Goal: Find specific page/section: Find specific page/section

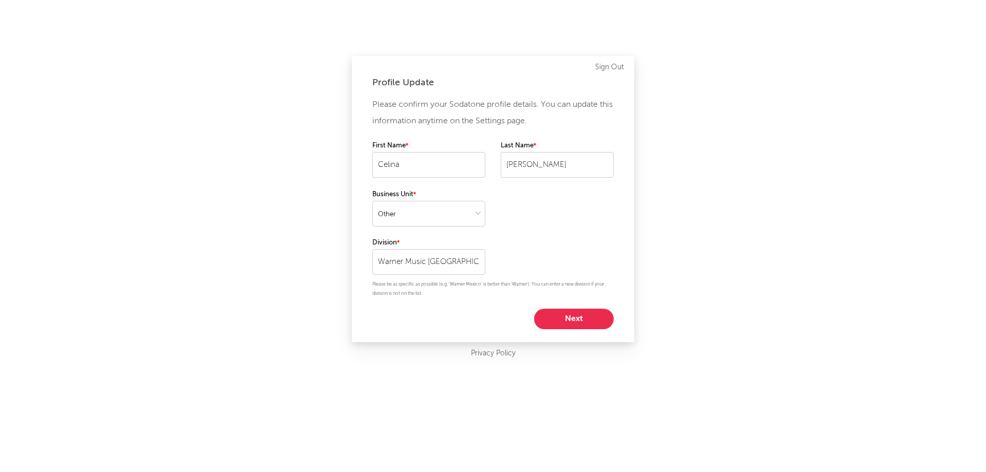
select select "other"
click at [595, 312] on button "Next" at bounding box center [574, 319] width 80 height 21
select select "other"
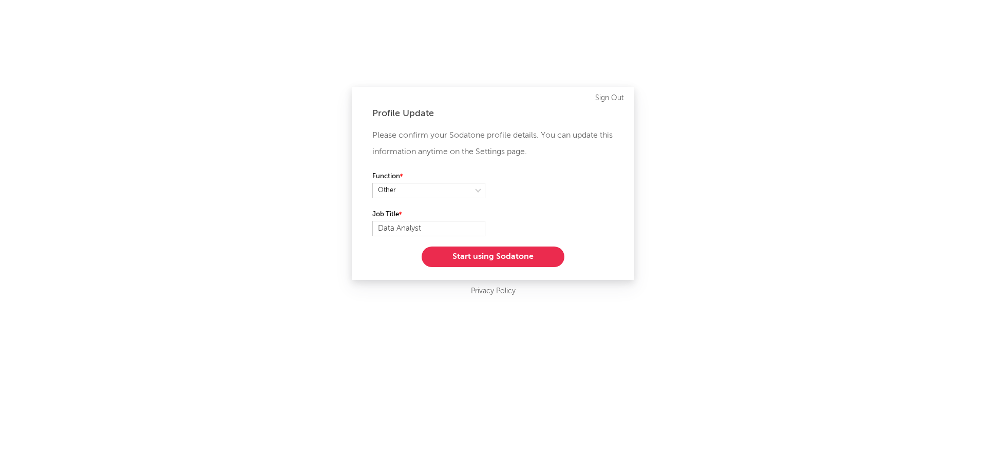
click at [538, 258] on button "Start using Sodatone" at bounding box center [493, 257] width 143 height 21
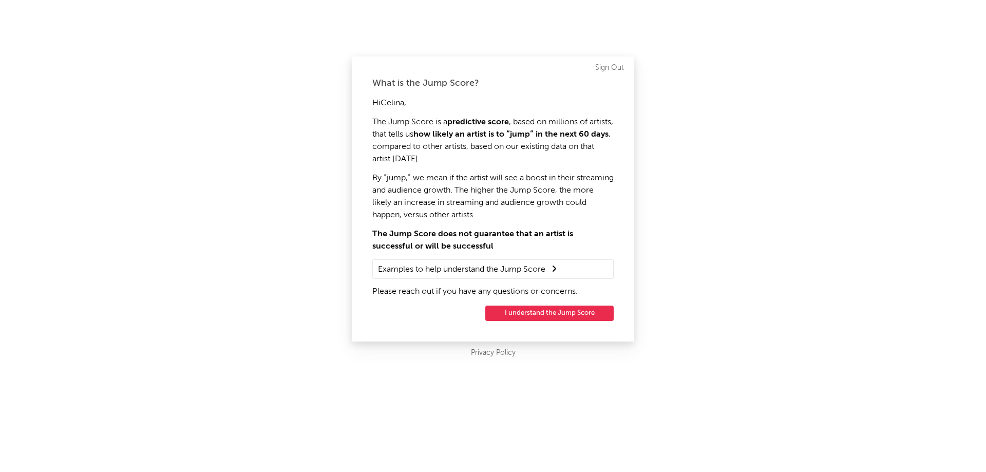
click at [558, 311] on button "I understand the Jump Score" at bounding box center [549, 313] width 128 height 15
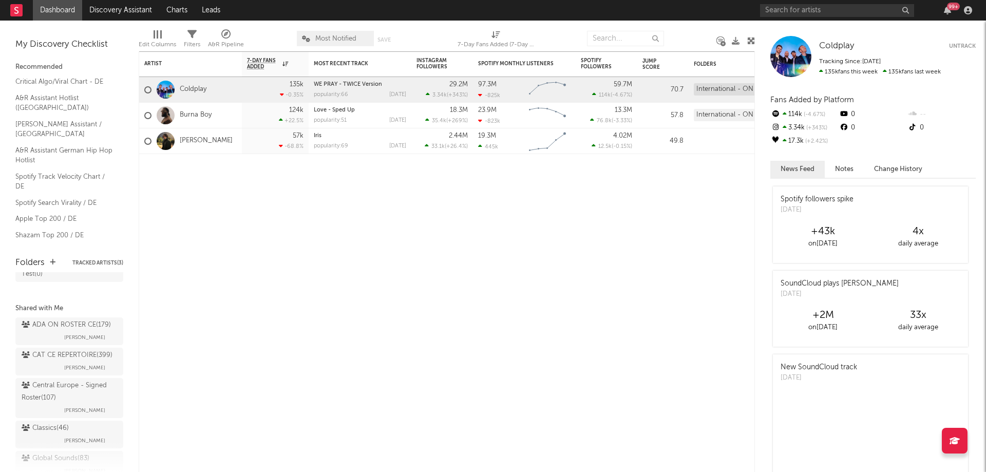
scroll to position [50, 0]
click at [70, 397] on div "Central Europe - Signed Roster ( 107 )" at bounding box center [68, 384] width 93 height 25
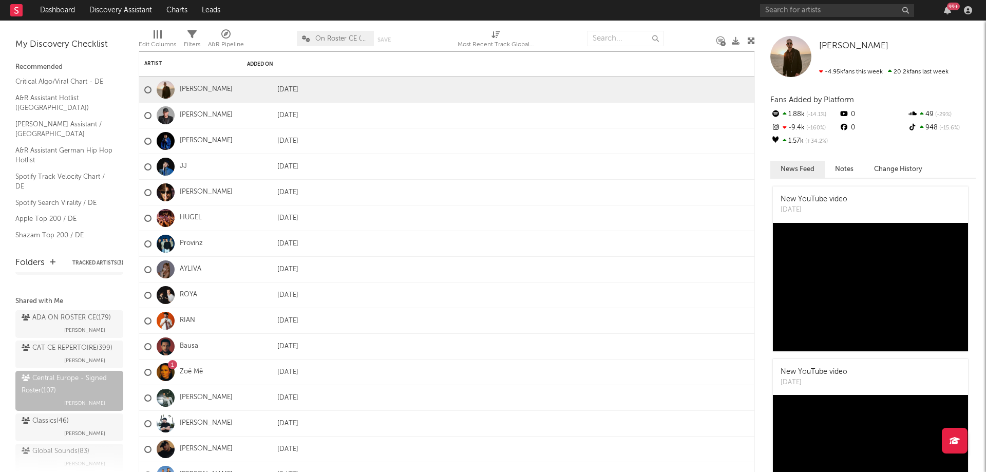
click at [163, 41] on div "Edit Columns" at bounding box center [157, 45] width 37 height 12
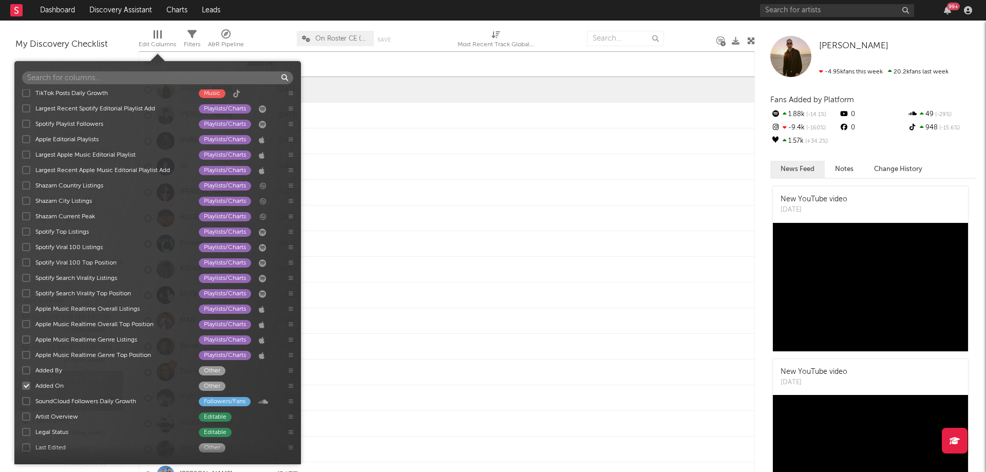
scroll to position [1210, 0]
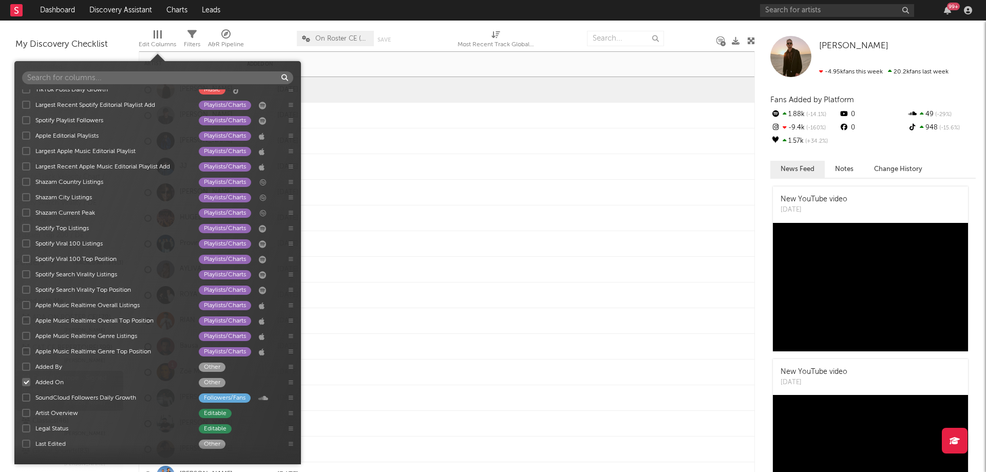
click at [438, 229] on div at bounding box center [530, 218] width 452 height 26
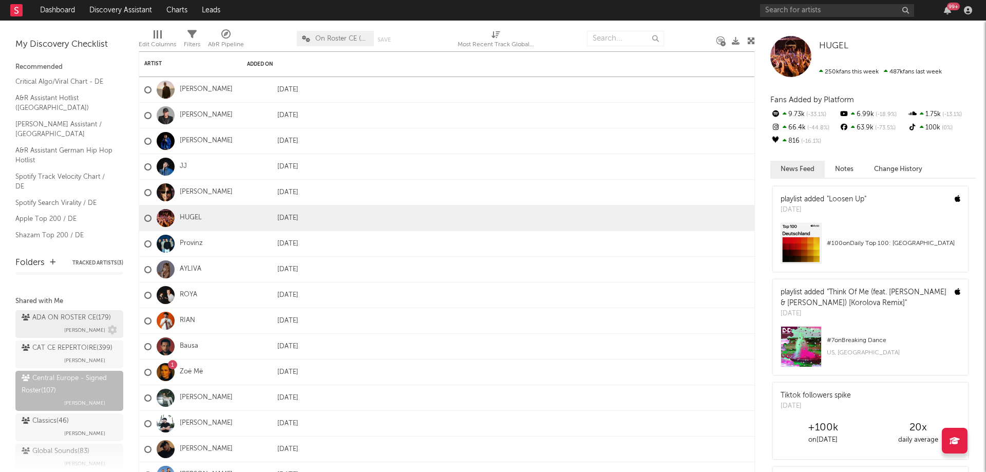
click at [41, 324] on div "ADA ON ROSTER CE ( 179 )" at bounding box center [66, 318] width 89 height 12
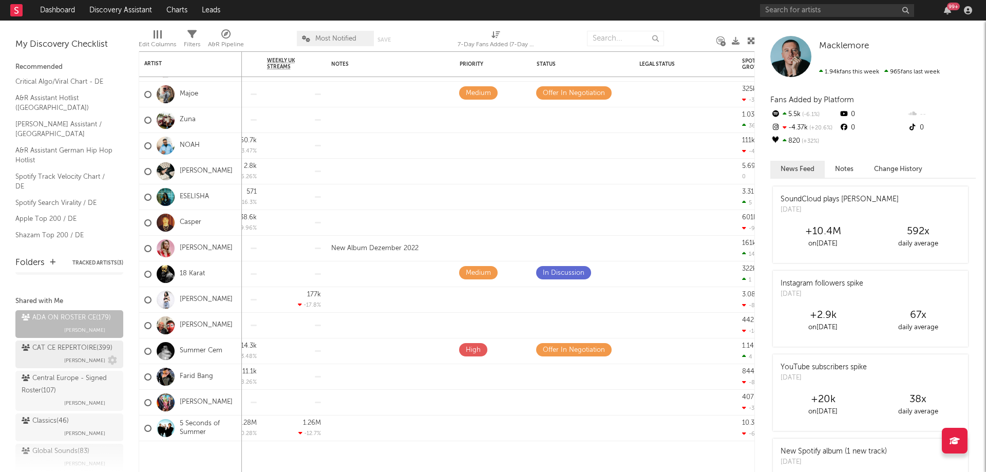
click at [54, 354] on div "CAT CE REPERTOIRE ( 399 )" at bounding box center [67, 348] width 91 height 12
